Goal: Task Accomplishment & Management: Manage account settings

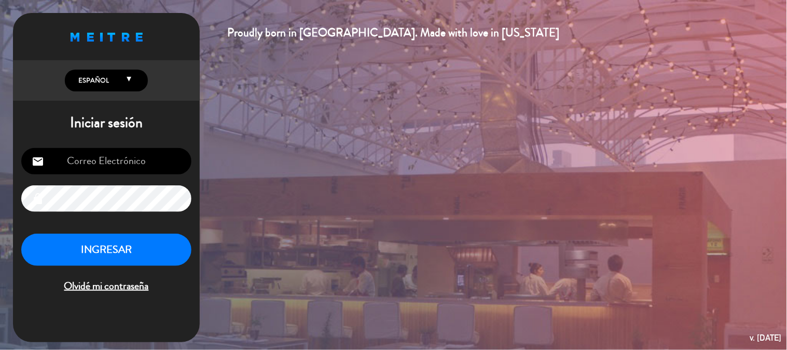
type input "[EMAIL_ADDRESS][DOMAIN_NAME]"
click at [127, 248] on button "INGRESAR" at bounding box center [106, 250] width 170 height 33
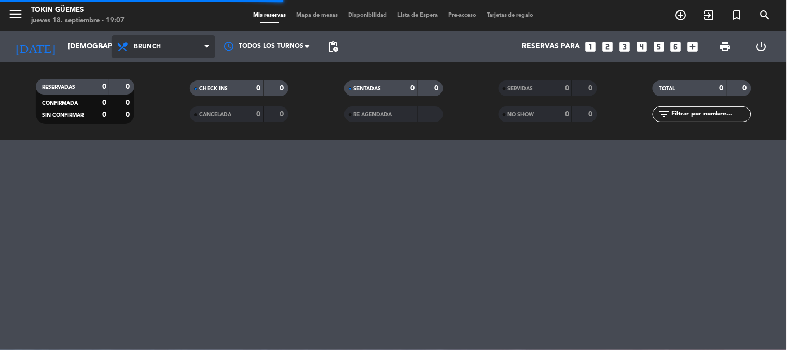
click at [139, 47] on span "Brunch" at bounding box center [147, 46] width 27 height 7
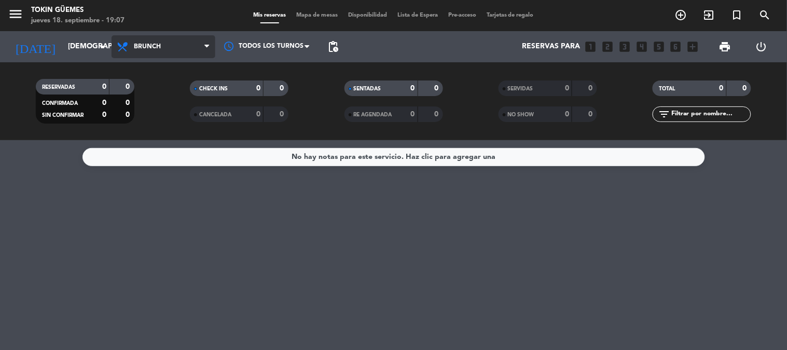
click at [149, 48] on span "Brunch" at bounding box center [147, 46] width 27 height 7
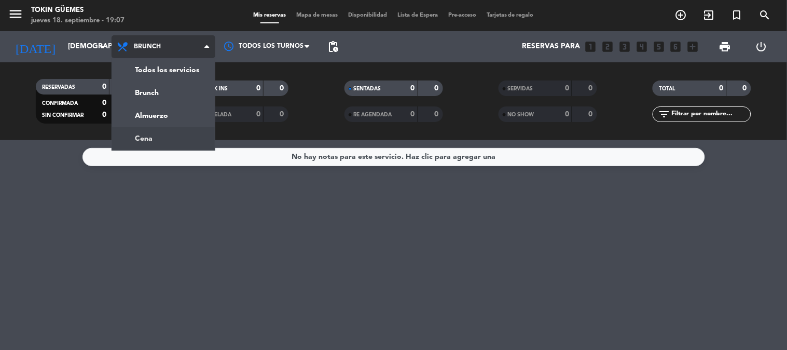
click at [145, 131] on div "menu Tokin [PERSON_NAME] [DATE] 18. septiembre - 19:07 Mis reservas Mapa de mes…" at bounding box center [393, 70] width 787 height 140
